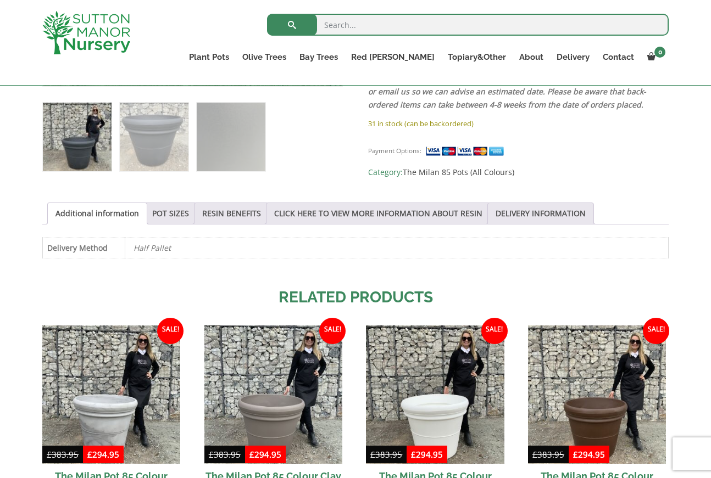
scroll to position [485, 0]
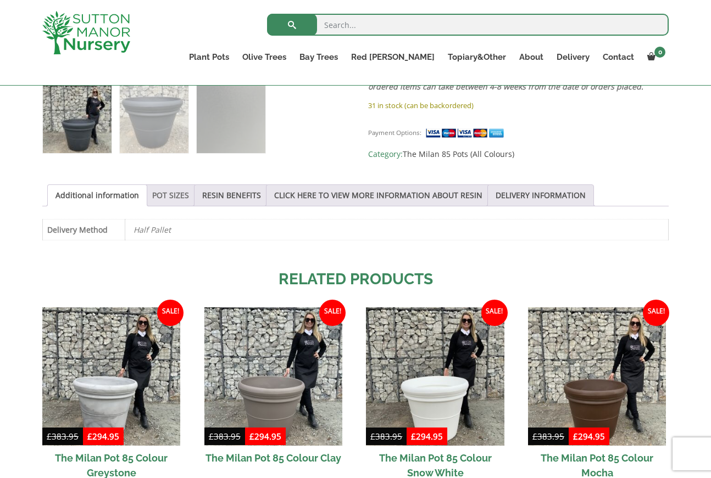
click at [158, 197] on link "POT SIZES" at bounding box center [170, 195] width 37 height 21
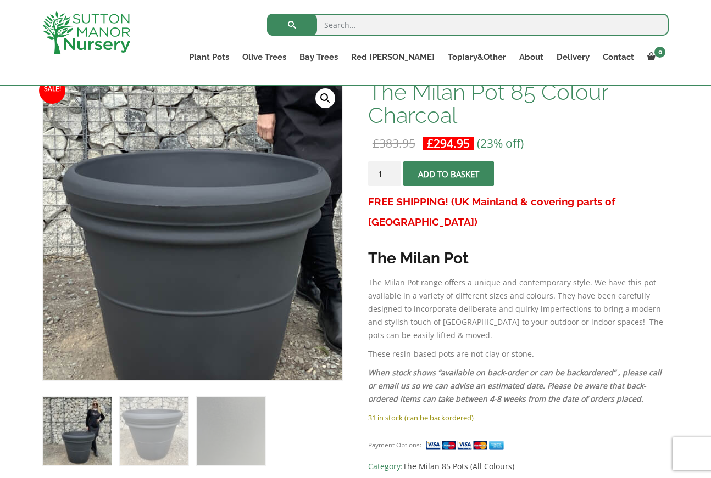
scroll to position [166, 0]
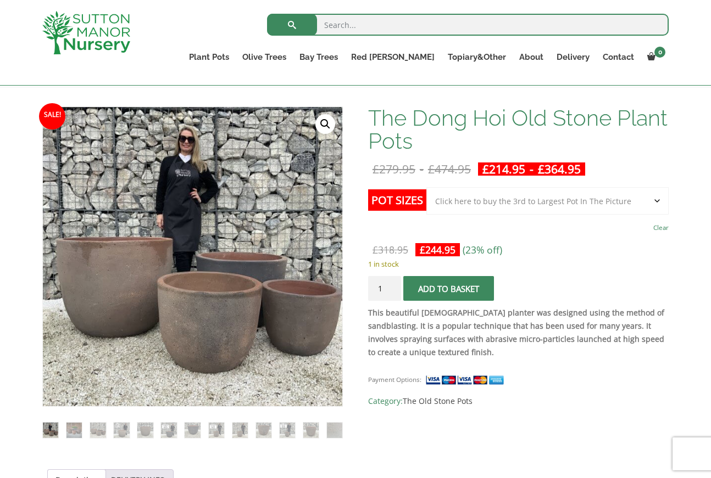
scroll to position [148, 0]
click at [612, 201] on select "Choose an option Click here to buy the 4th to Largest Pot In The Picture Click …" at bounding box center [547, 200] width 242 height 27
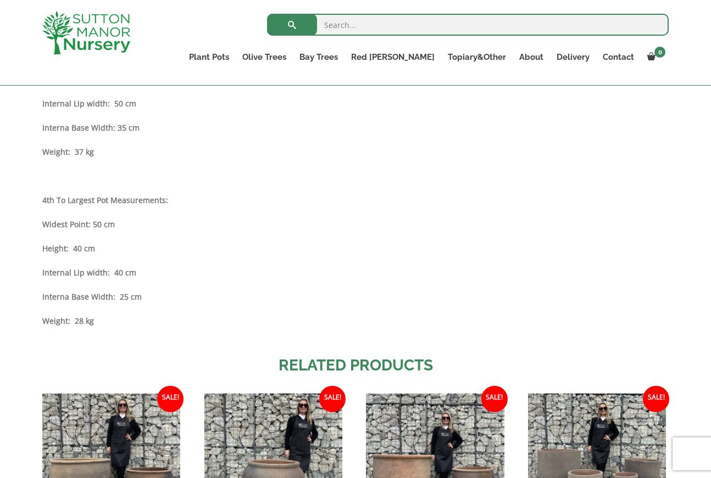
scroll to position [1054, 0]
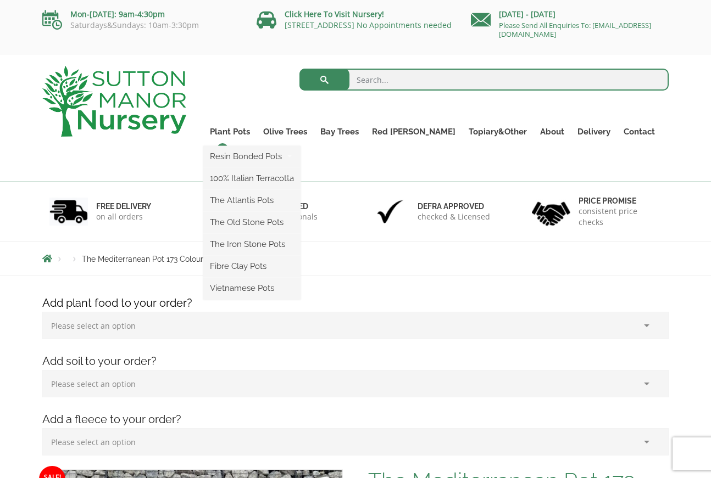
click at [267, 146] on ul "Resin Bonded Pots The Milan Pots The Capri Pots The Brunello Pots The Venice Cu…" at bounding box center [251, 223] width 97 height 154
click at [256, 130] on link "Plant Pots" at bounding box center [229, 131] width 53 height 15
